Goal: Task Accomplishment & Management: Manage account settings

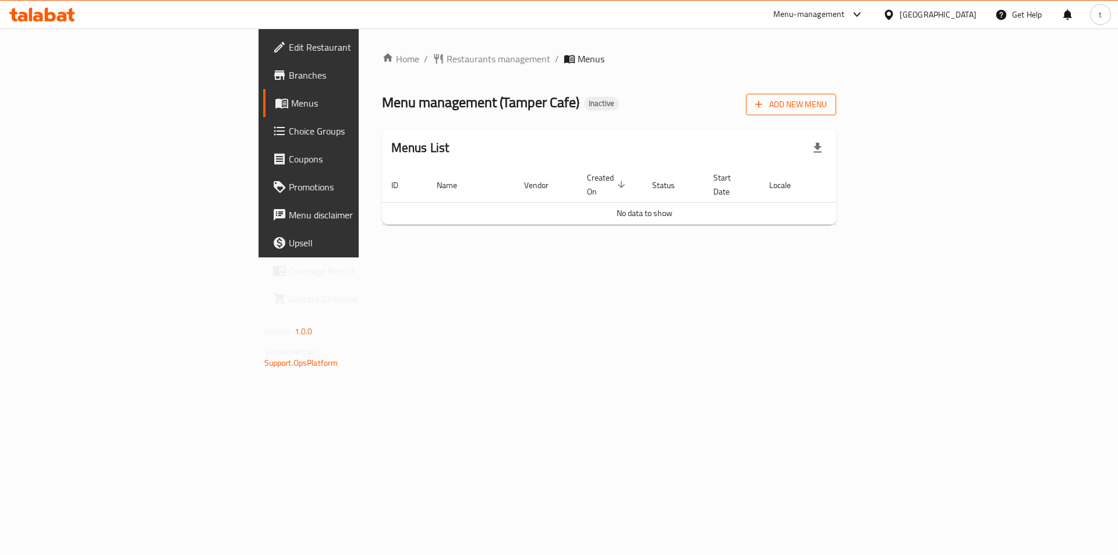
click at [827, 104] on span "Add New Menu" at bounding box center [791, 104] width 72 height 15
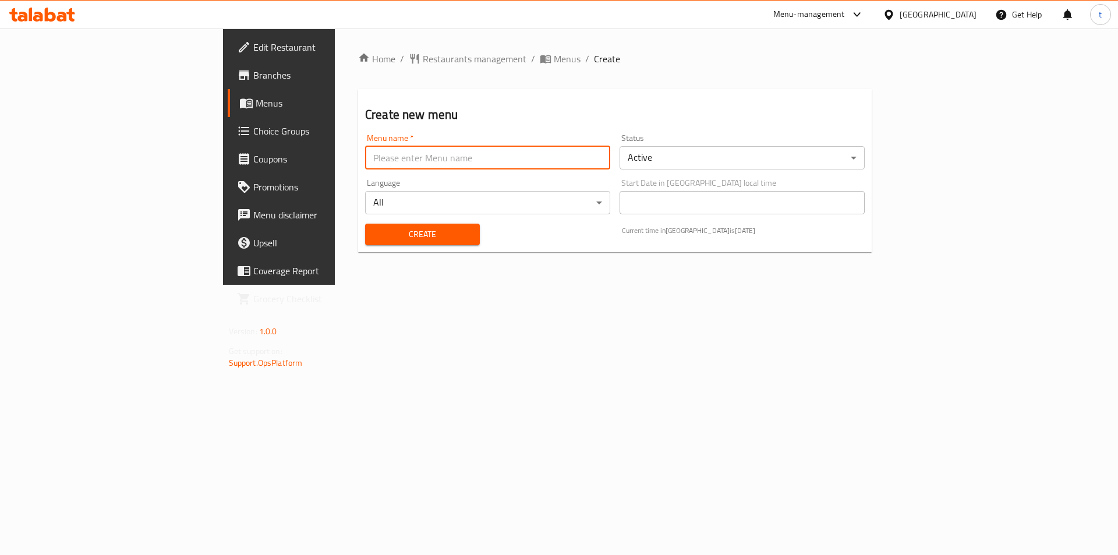
click at [415, 163] on input "text" at bounding box center [487, 157] width 245 height 23
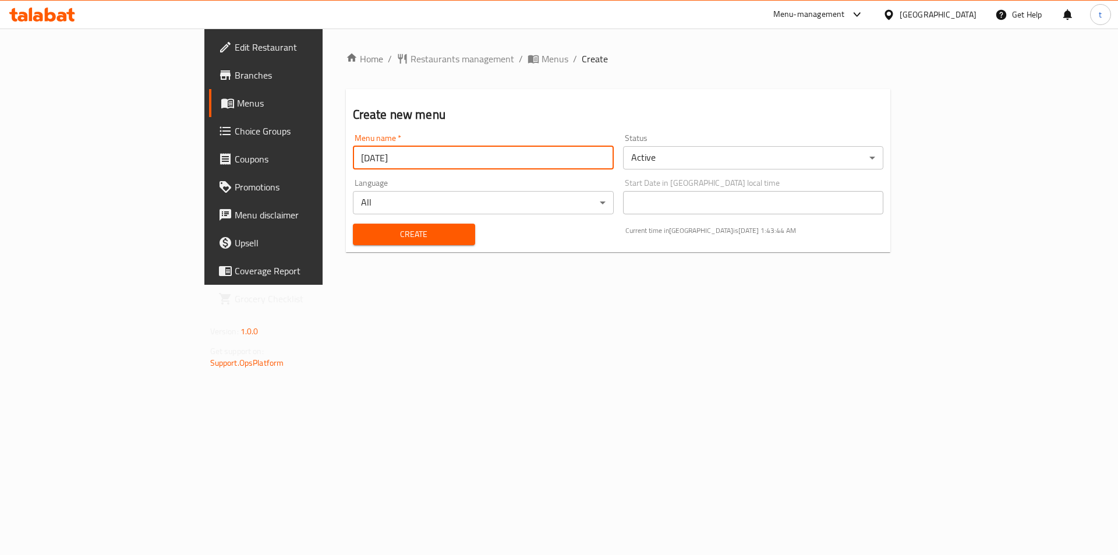
type input "[DATE]"
click at [362, 241] on span "Create" at bounding box center [414, 234] width 104 height 15
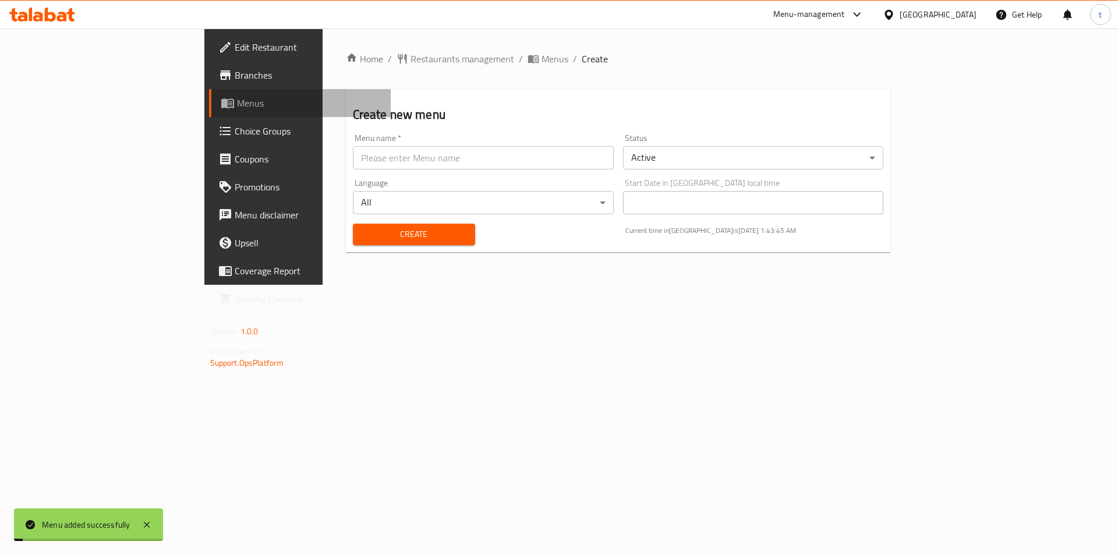
click at [237, 106] on span "Menus" at bounding box center [309, 103] width 145 height 14
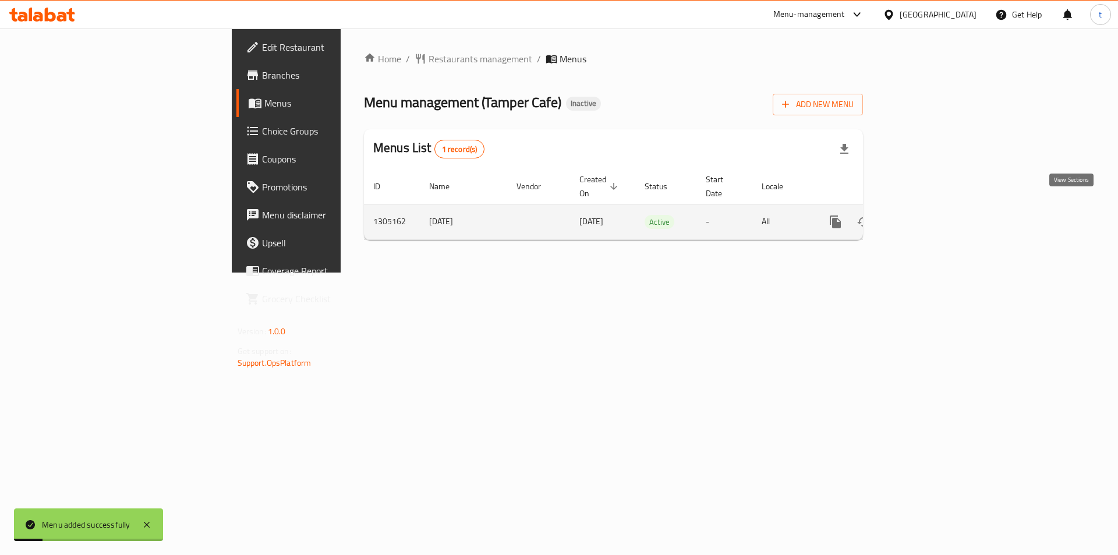
click at [927, 215] on icon "enhanced table" at bounding box center [920, 222] width 14 height 14
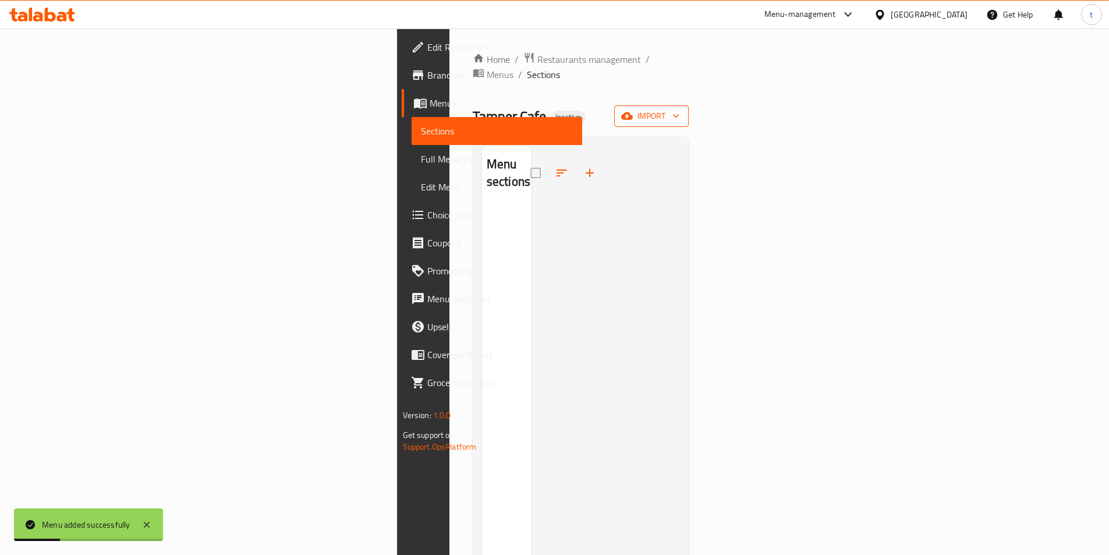
click at [680, 109] on span "import" at bounding box center [652, 116] width 56 height 15
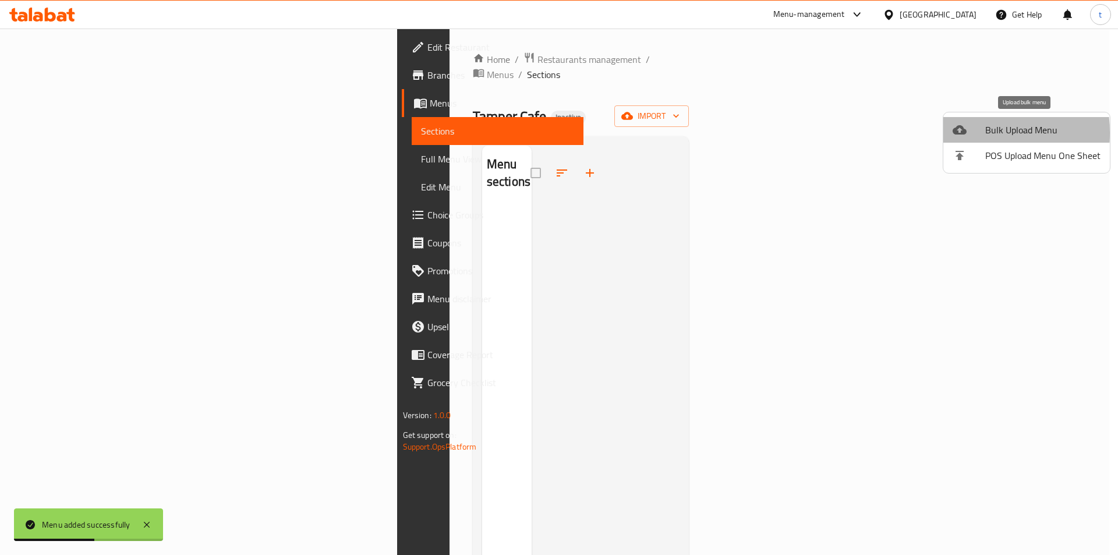
click at [962, 133] on icon at bounding box center [960, 129] width 14 height 9
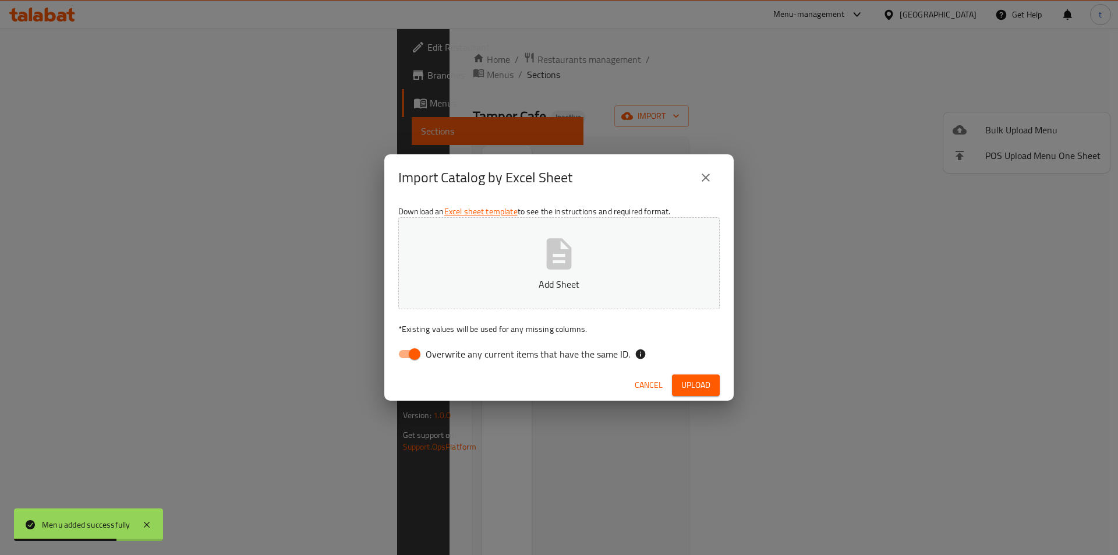
click at [400, 362] on input "Overwrite any current items that have the same ID." at bounding box center [414, 354] width 66 height 22
checkbox input "false"
click at [561, 300] on button "Add Sheet" at bounding box center [558, 263] width 321 height 92
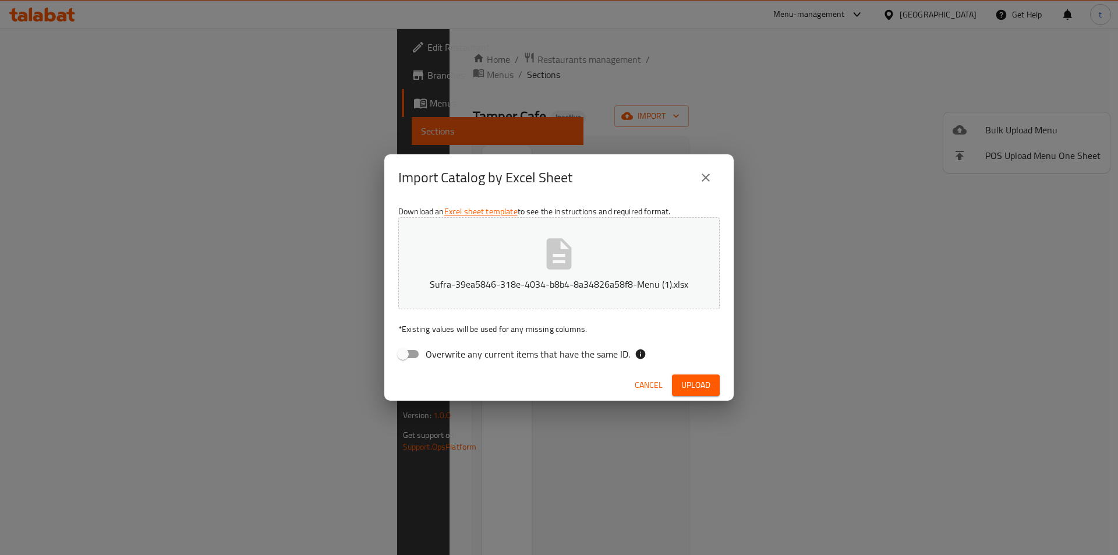
click at [697, 378] on span "Upload" at bounding box center [695, 385] width 29 height 15
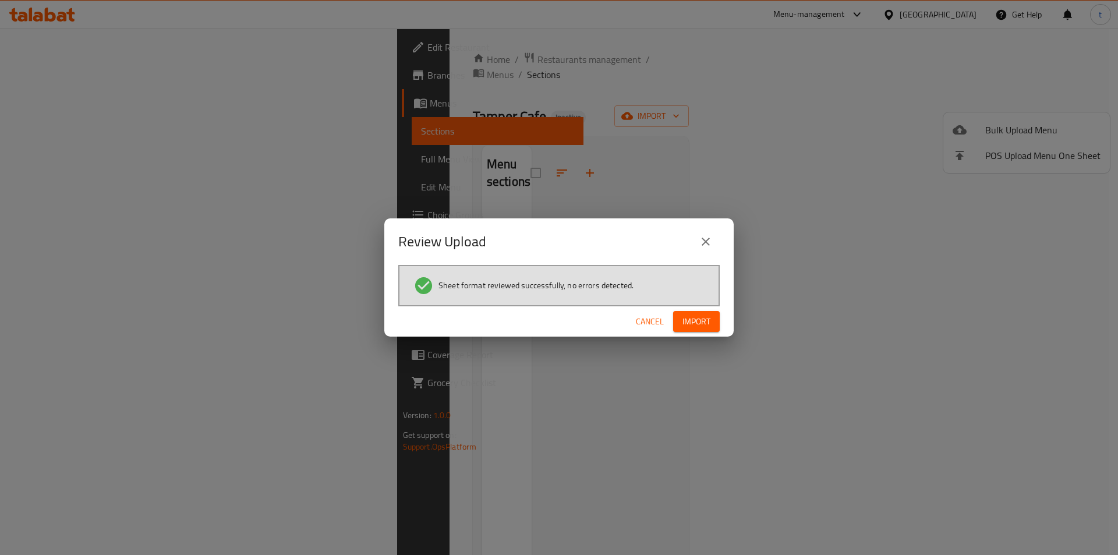
click at [690, 319] on span "Import" at bounding box center [697, 321] width 28 height 15
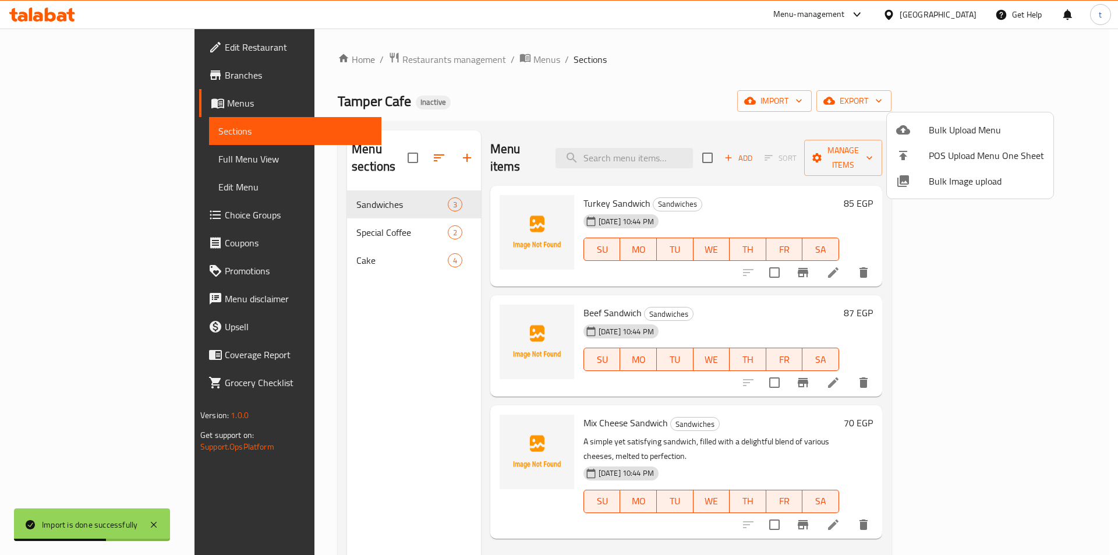
click at [94, 162] on div at bounding box center [559, 277] width 1118 height 555
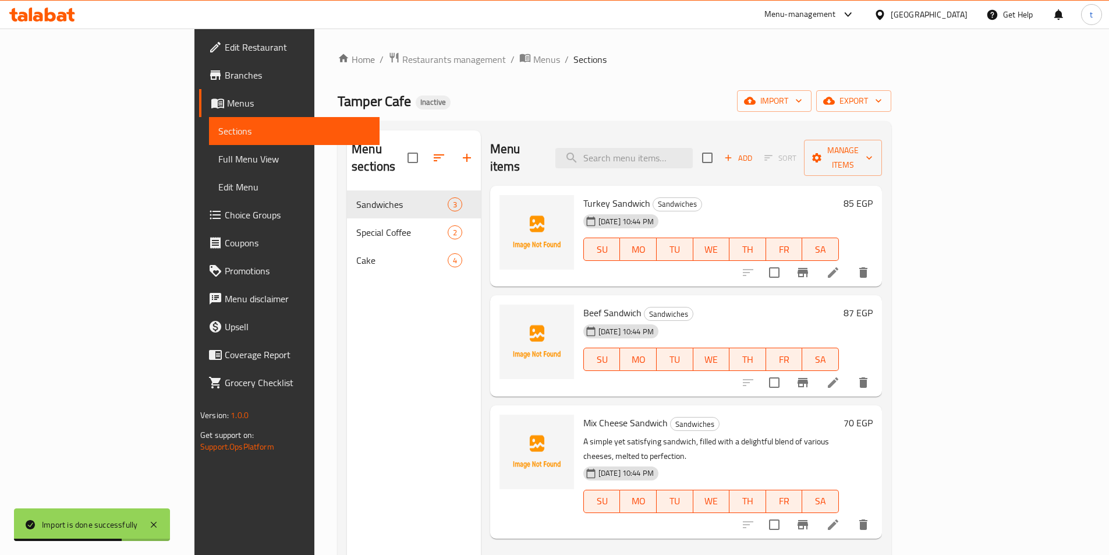
click at [218, 162] on span "Full Menu View" at bounding box center [294, 159] width 152 height 14
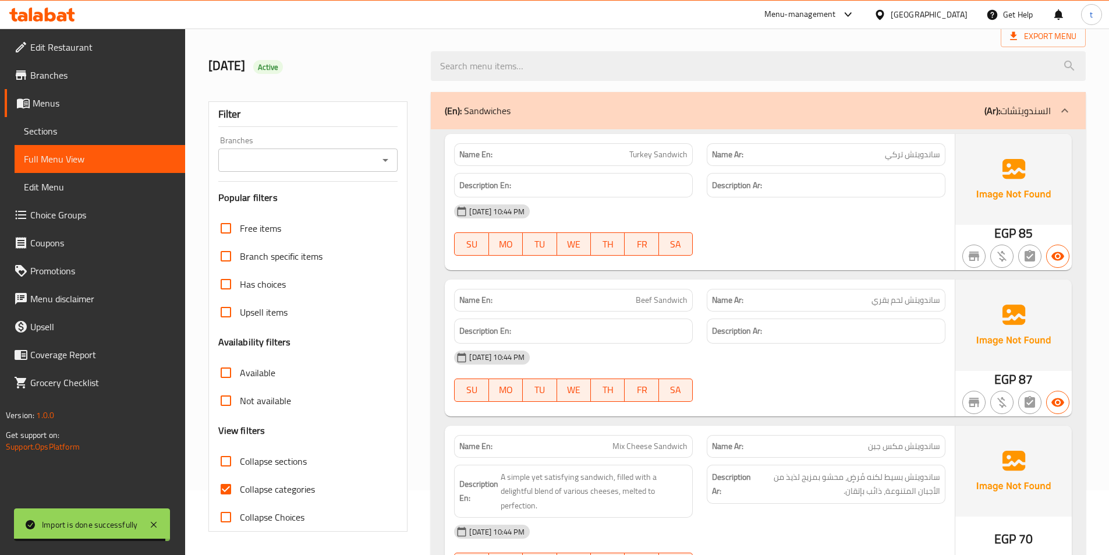
scroll to position [175, 0]
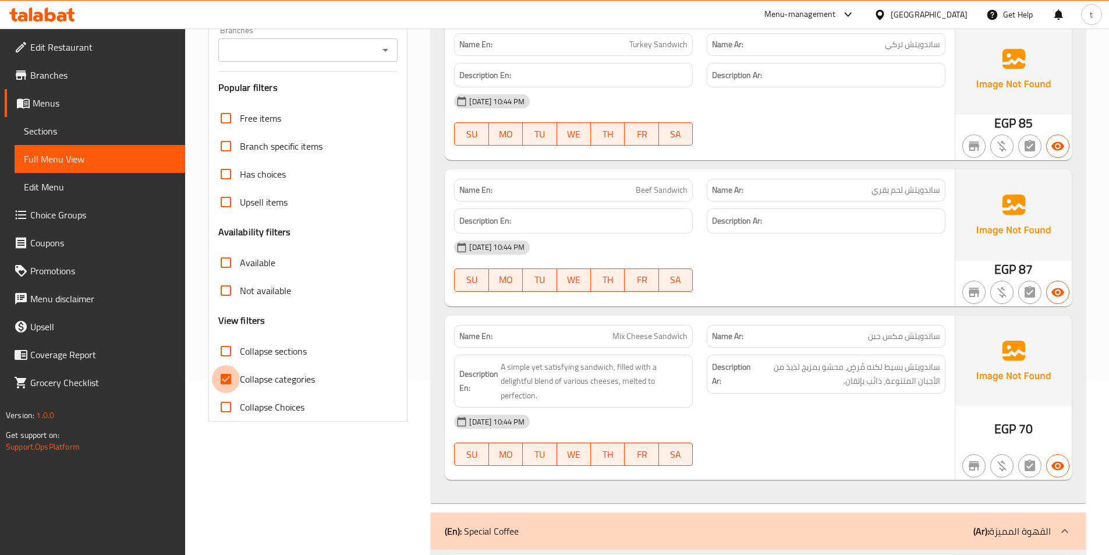
click at [228, 380] on input "Collapse categories" at bounding box center [226, 379] width 28 height 28
checkbox input "false"
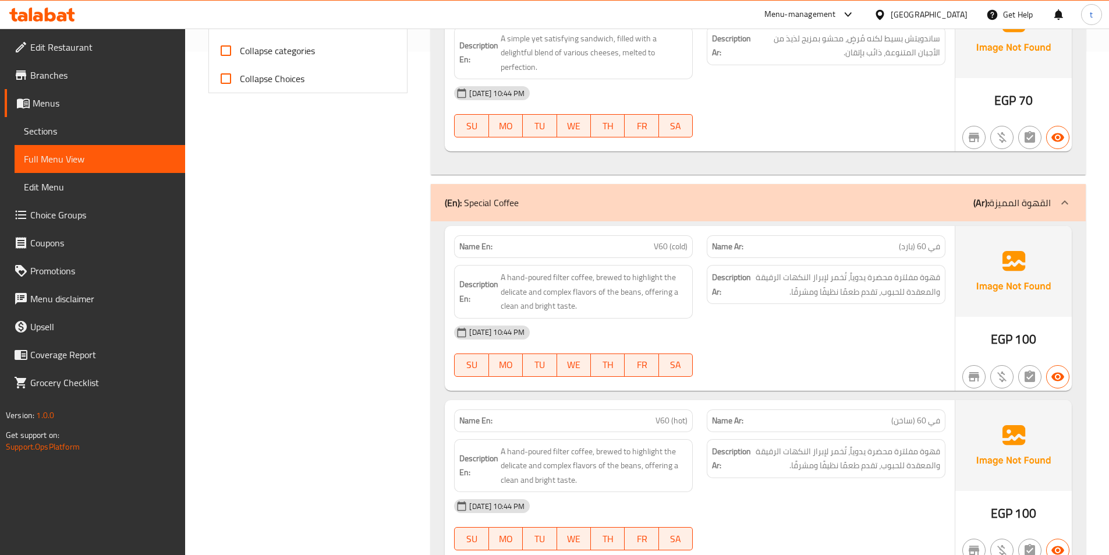
scroll to position [301, 0]
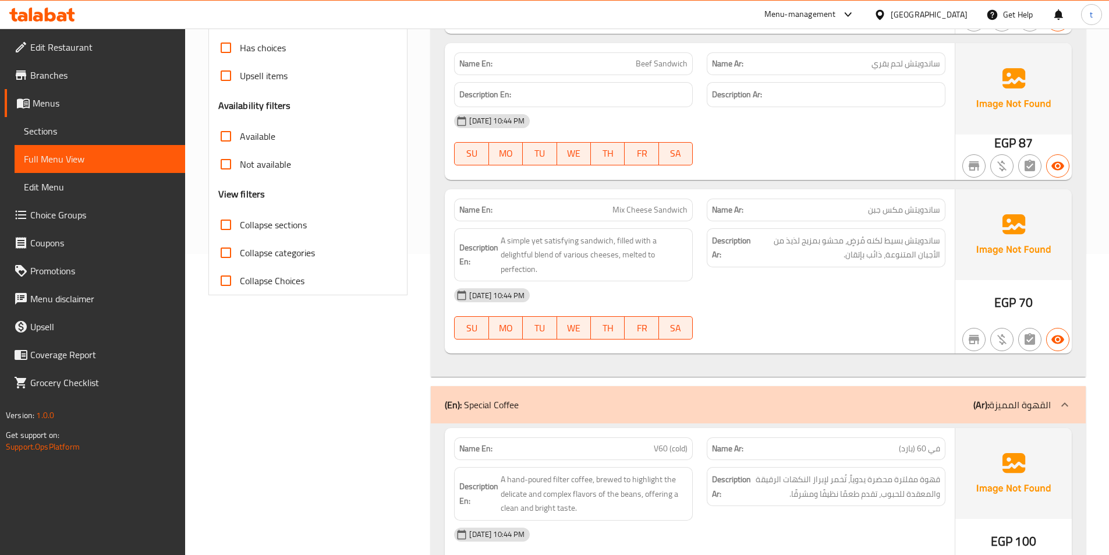
click at [90, 137] on span "Sections" at bounding box center [100, 131] width 152 height 14
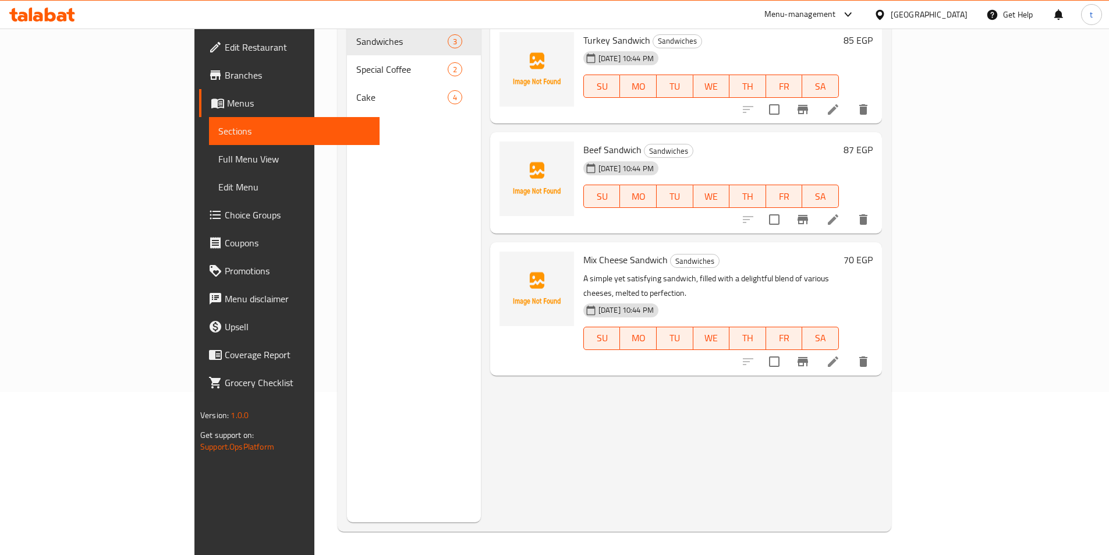
scroll to position [163, 0]
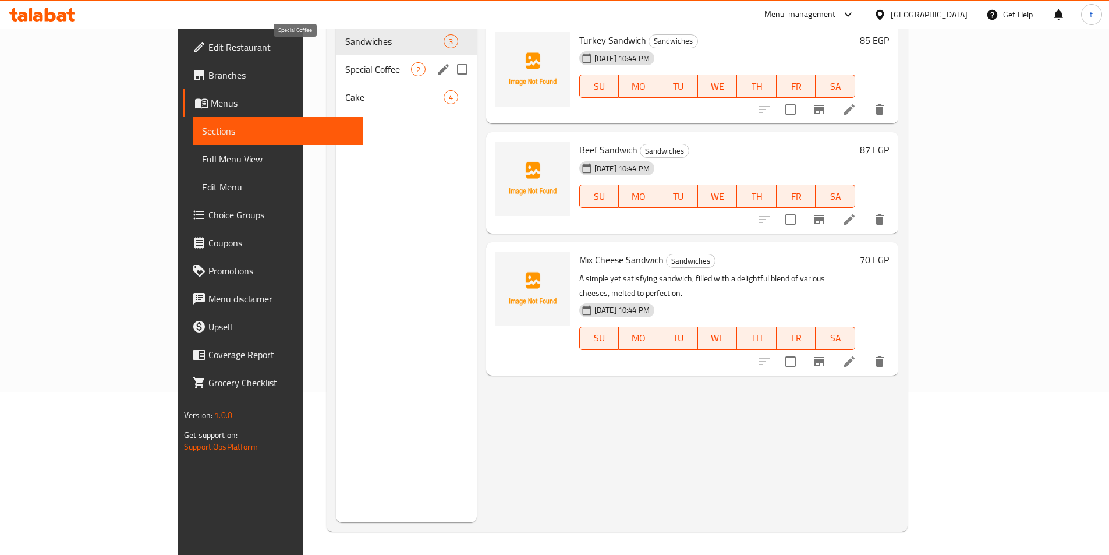
click at [345, 62] on span "Special Coffee" at bounding box center [377, 69] width 65 height 14
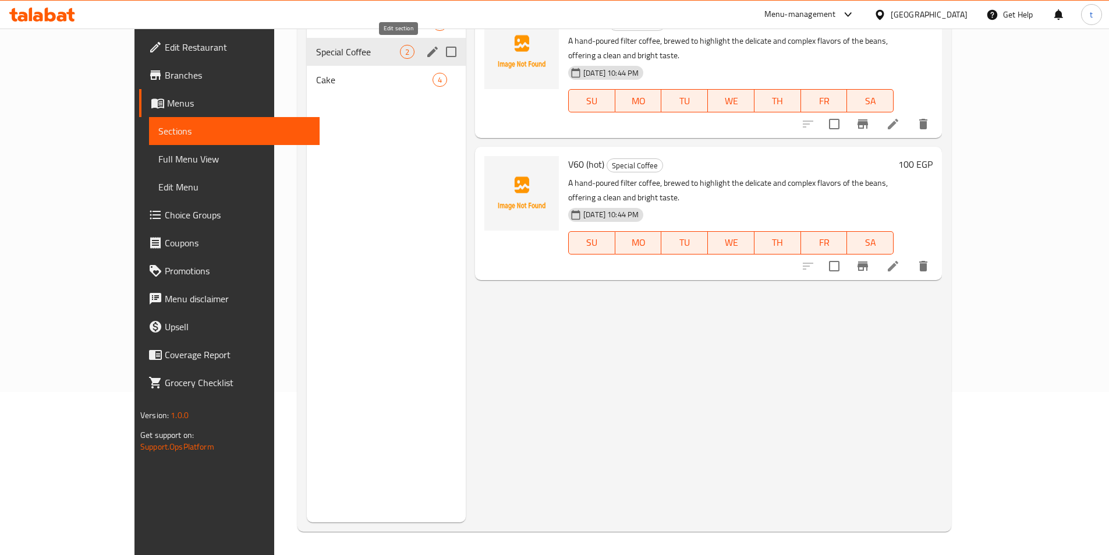
click at [427, 52] on icon "edit" at bounding box center [432, 52] width 10 height 10
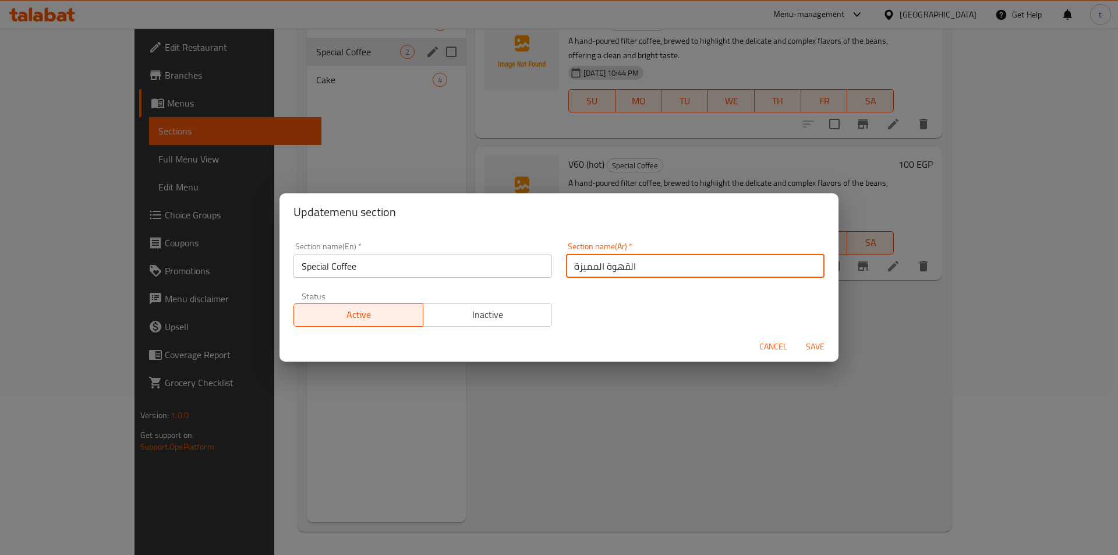
click at [627, 265] on input "القهوة المميزة" at bounding box center [695, 266] width 259 height 23
click at [578, 264] on input "قهوة المميزة" at bounding box center [695, 266] width 259 height 23
type input "قهوة سبيشيال"
click at [814, 346] on span "Save" at bounding box center [815, 347] width 28 height 15
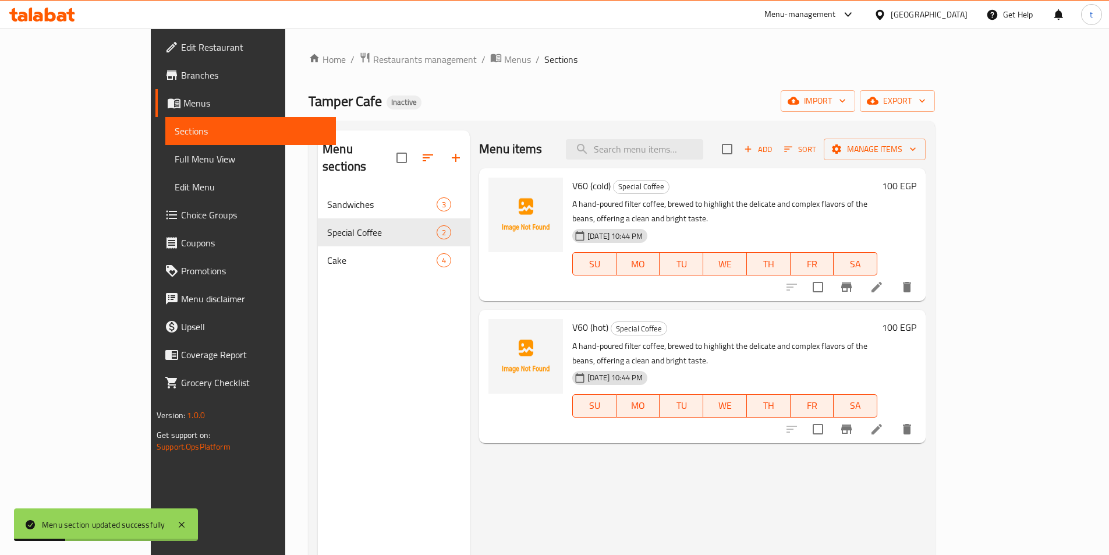
click at [175, 160] on span "Full Menu View" at bounding box center [251, 159] width 152 height 14
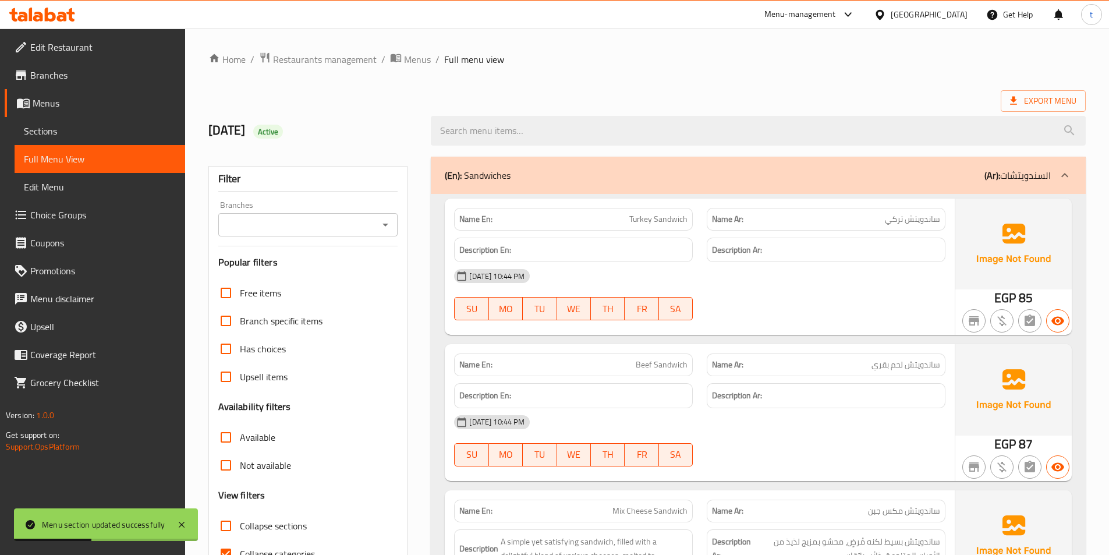
scroll to position [175, 0]
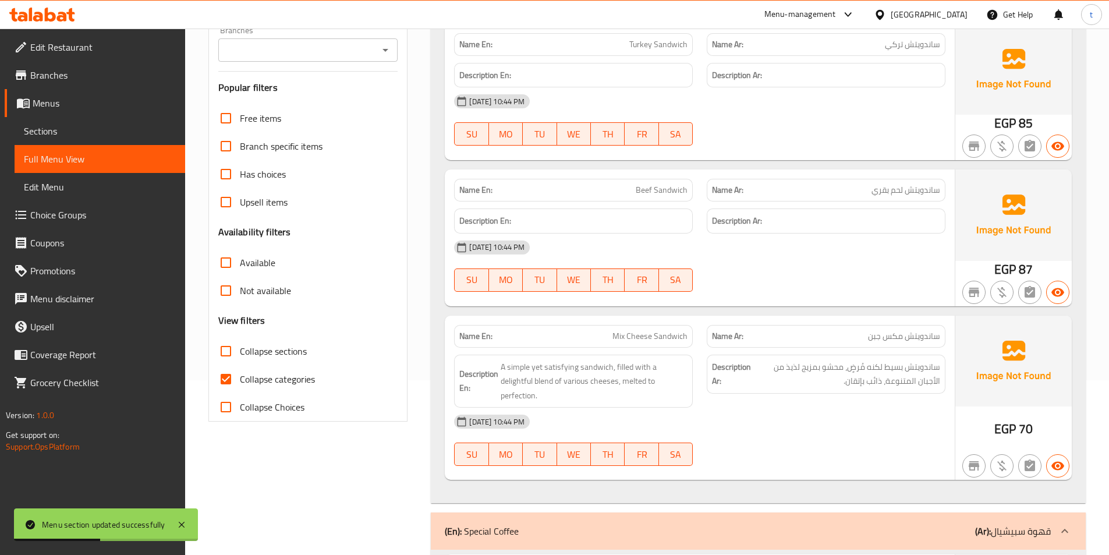
click at [228, 379] on input "Collapse categories" at bounding box center [226, 379] width 28 height 28
checkbox input "false"
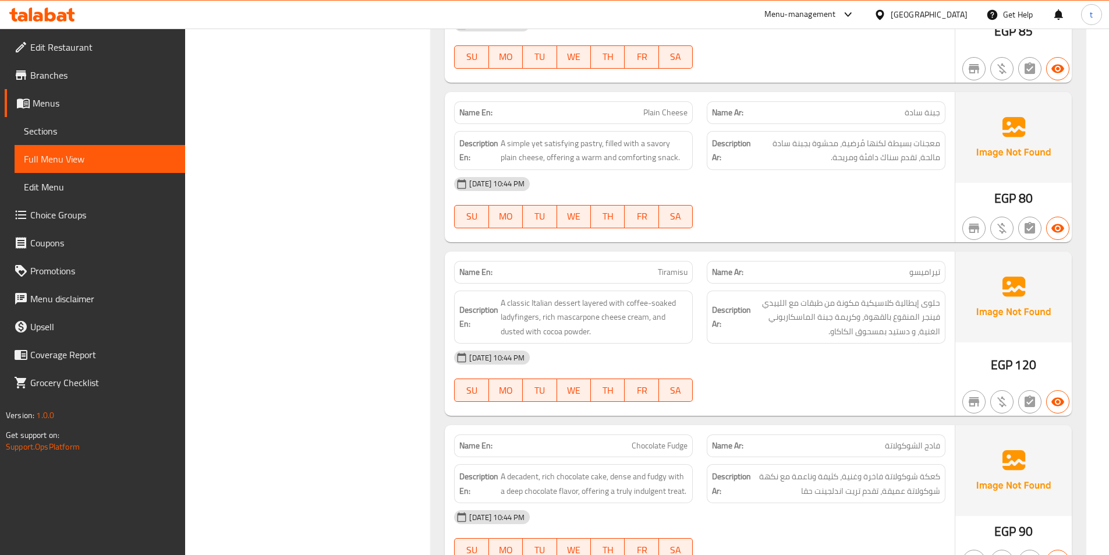
scroll to position [1291, 0]
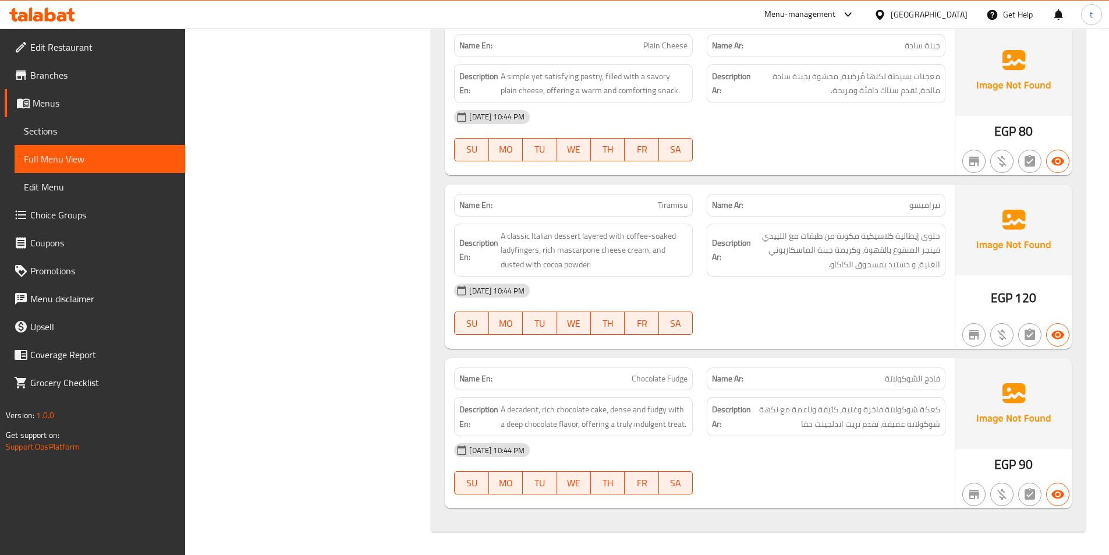
click at [680, 375] on span "Chocolate Fudge" at bounding box center [660, 379] width 56 height 12
copy span "Fudge"
click at [556, 264] on span "A classic Italian dessert layered with coffee-soaked ladyfingers, rich mascarpo…" at bounding box center [594, 250] width 187 height 43
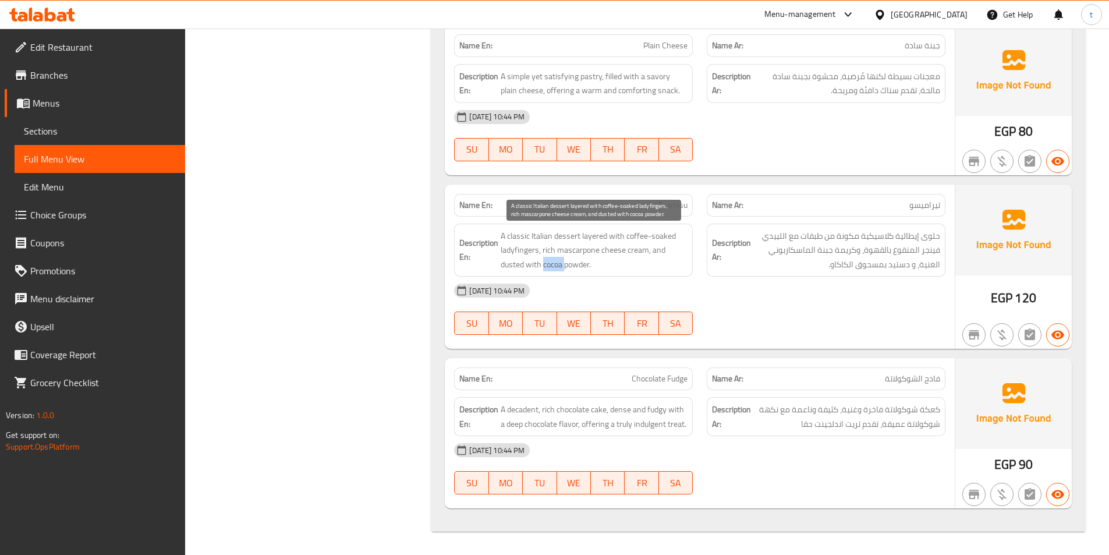
copy span "cocoa"
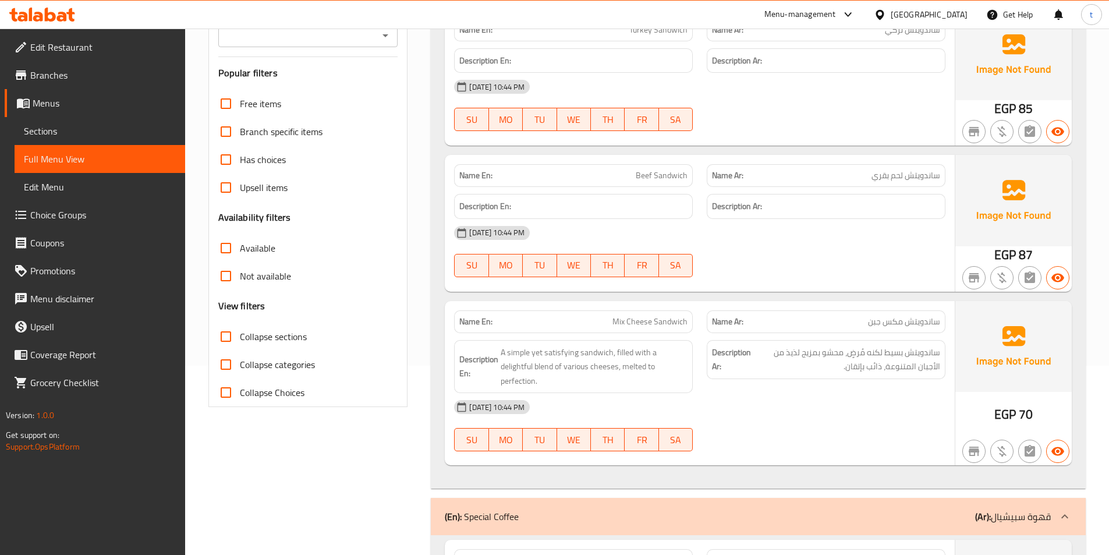
scroll to position [0, 0]
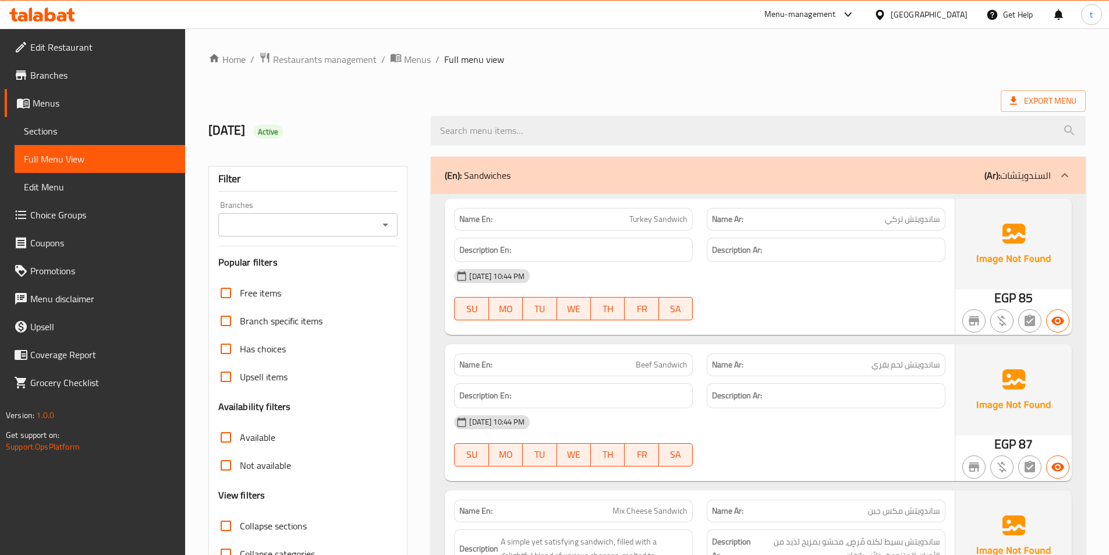
click at [50, 138] on span "Sections" at bounding box center [100, 131] width 152 height 14
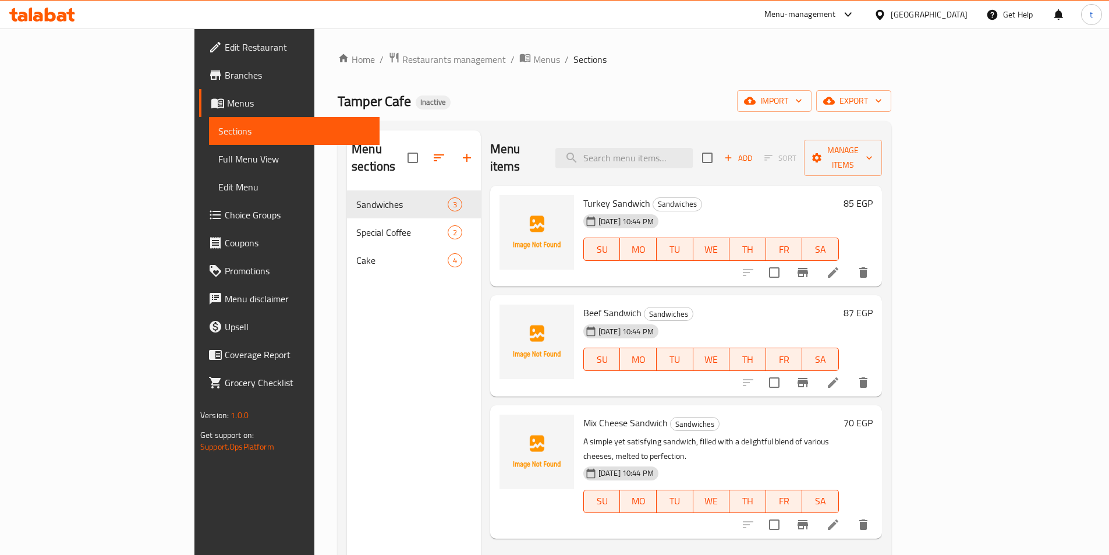
click at [218, 164] on span "Full Menu View" at bounding box center [294, 159] width 152 height 14
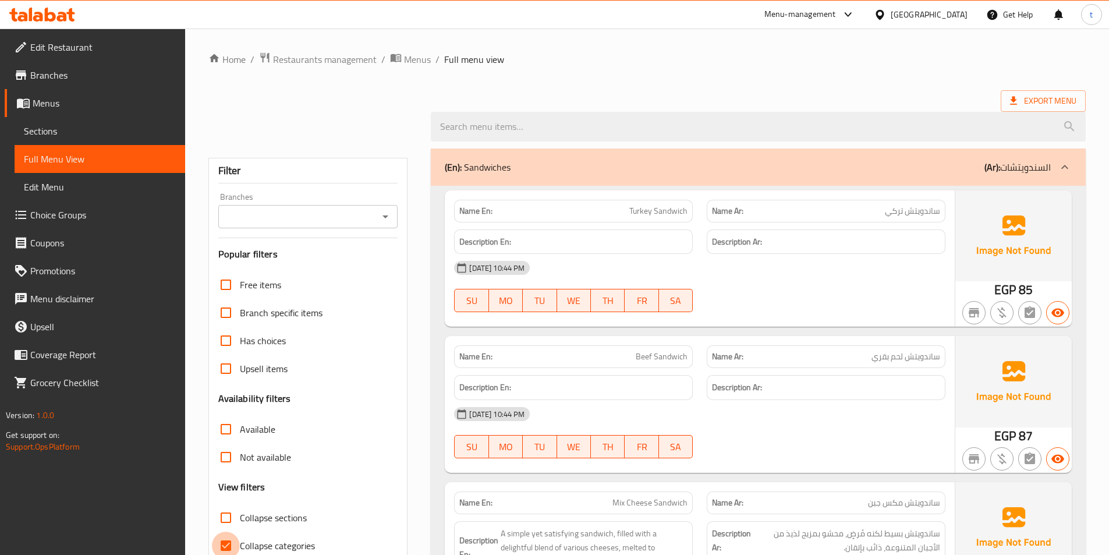
click at [225, 540] on input "Collapse categories" at bounding box center [226, 546] width 28 height 28
checkbox input "false"
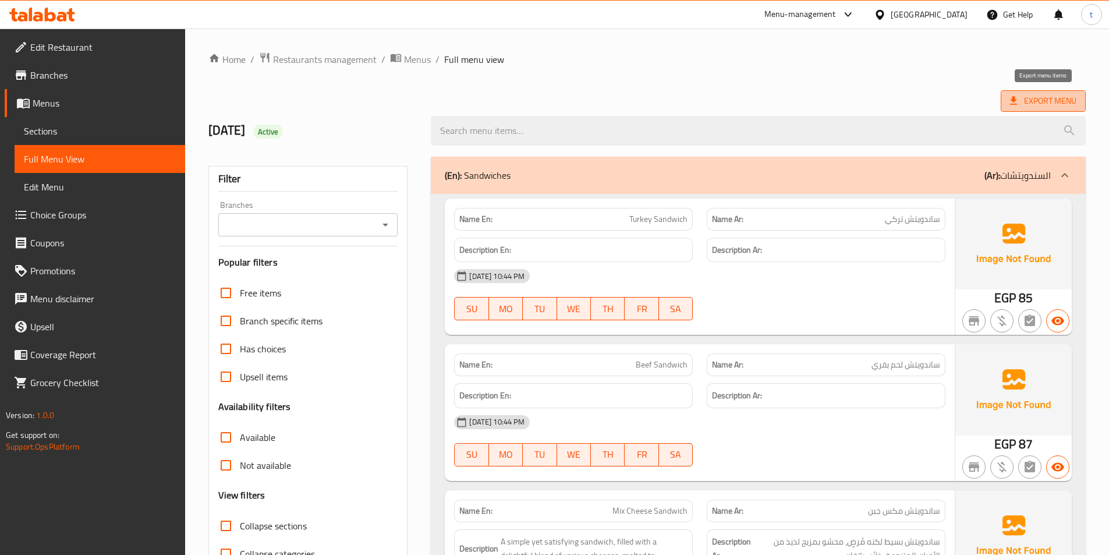
click at [1010, 93] on span "Export Menu" at bounding box center [1043, 101] width 85 height 22
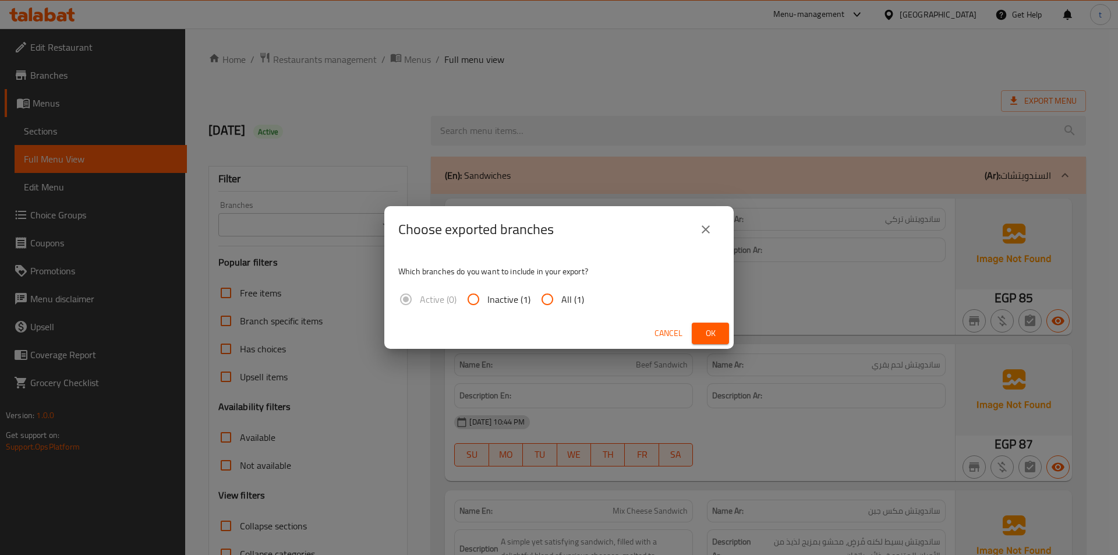
click at [554, 298] on input "All (1)" at bounding box center [547, 299] width 28 height 28
radio input "true"
click at [718, 327] on span "Ok" at bounding box center [710, 333] width 19 height 15
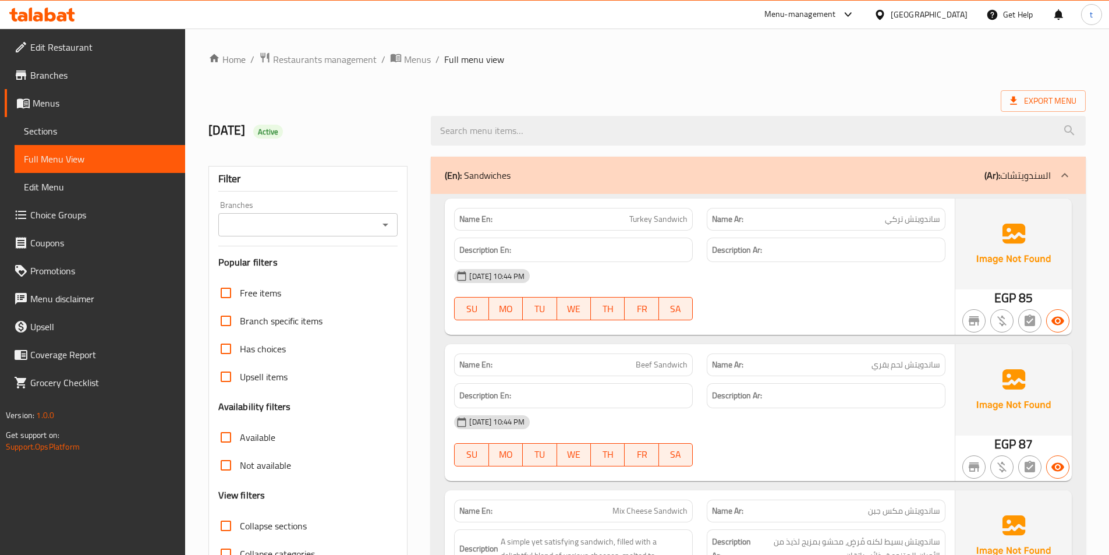
click at [573, 94] on div "Export Menu" at bounding box center [647, 101] width 878 height 22
